Goal: Navigation & Orientation: Find specific page/section

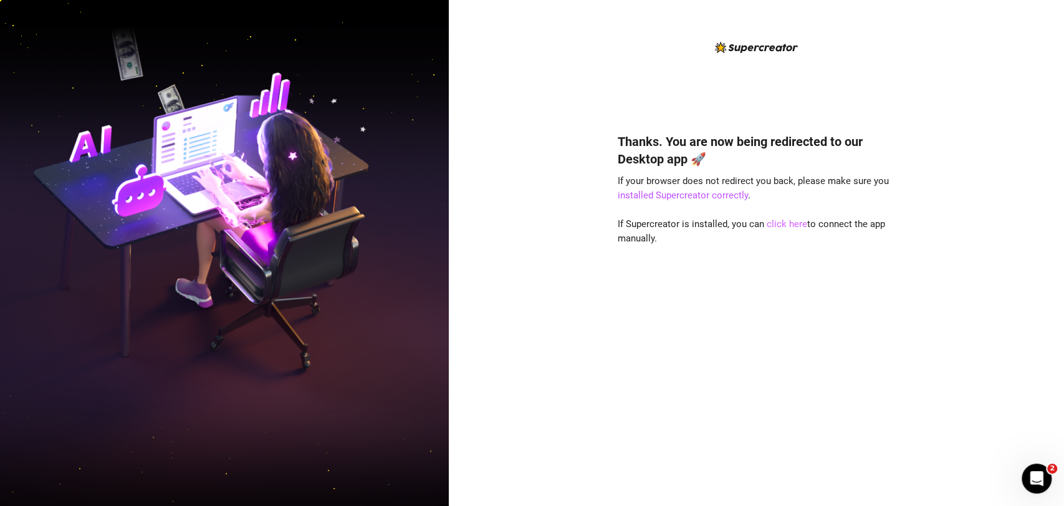
click at [347, 226] on link "click here" at bounding box center [787, 223] width 41 height 11
